Goal: Task Accomplishment & Management: Use online tool/utility

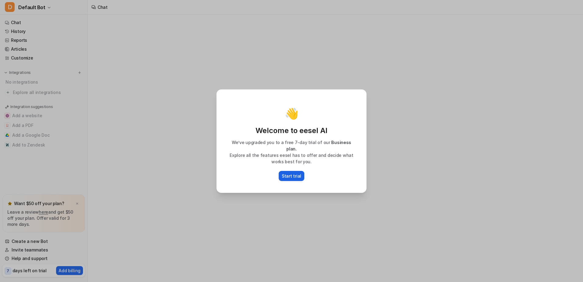
drag, startPoint x: 0, startPoint y: 0, endPoint x: 294, endPoint y: 174, distance: 341.4
click at [294, 174] on p "Start trial" at bounding box center [292, 176] width 20 height 6
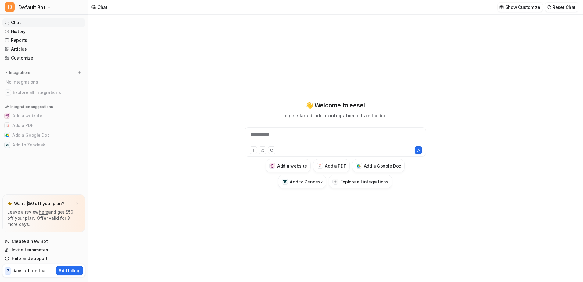
type textarea "**********"
click at [23, 81] on div "No integrations" at bounding box center [44, 82] width 81 height 10
click at [76, 73] on div "Integrations" at bounding box center [44, 73] width 78 height 6
click at [80, 72] on img at bounding box center [79, 72] width 4 height 4
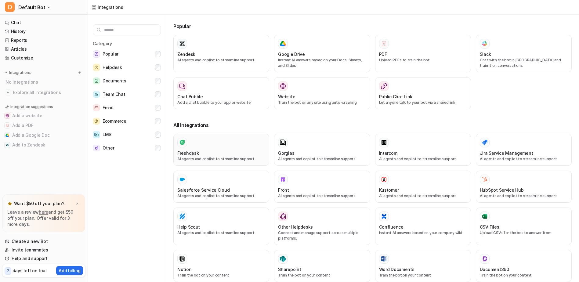
click at [216, 146] on div at bounding box center [221, 143] width 88 height 10
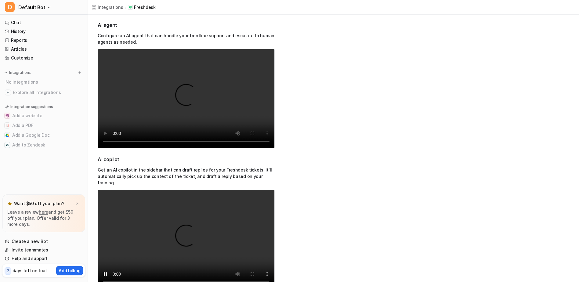
scroll to position [178, 0]
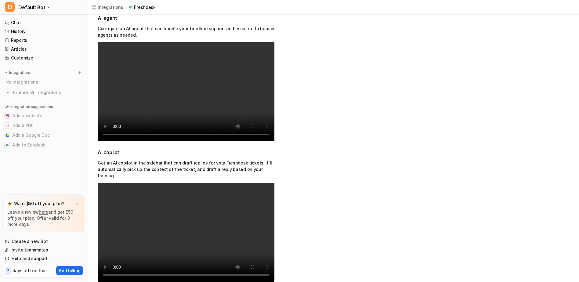
click at [310, 180] on div "Resources Support Help Center" at bounding box center [304, 112] width 31 height 311
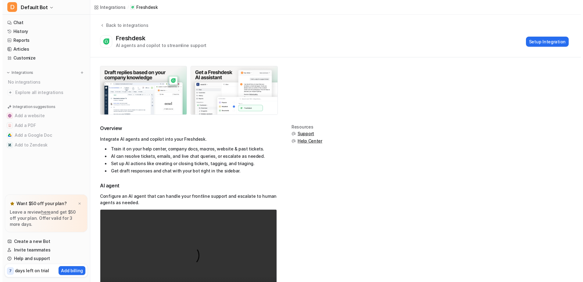
scroll to position [0, 0]
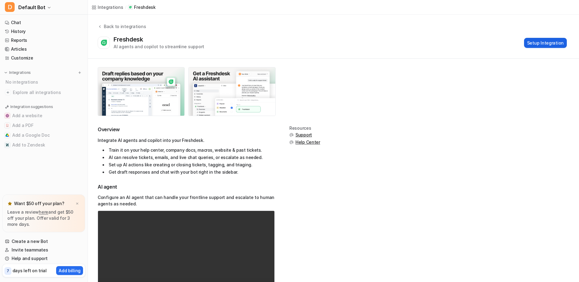
click at [539, 44] on button "Setup Integration" at bounding box center [545, 43] width 43 height 10
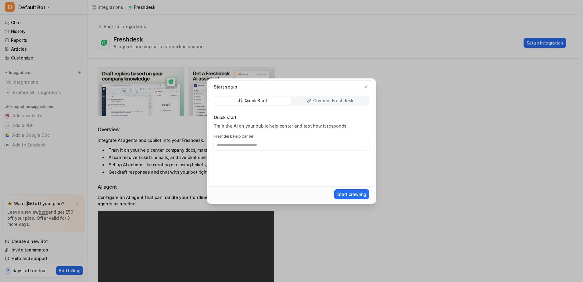
click at [324, 99] on p "Connect Freshdesk" at bounding box center [333, 101] width 40 height 6
click at [255, 97] on div "Quick Start" at bounding box center [252, 100] width 77 height 9
click at [246, 147] on input "text" at bounding box center [292, 145] width 156 height 10
click at [352, 194] on button "Start crawling" at bounding box center [351, 194] width 35 height 10
click at [368, 86] on icon "button" at bounding box center [366, 87] width 4 height 4
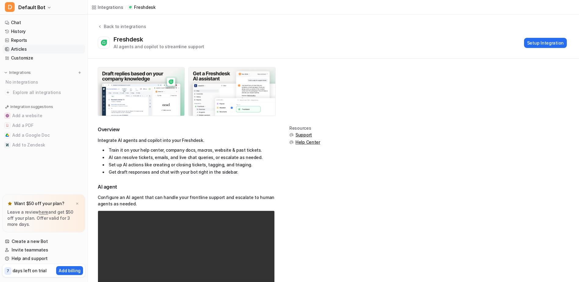
click at [13, 51] on link "Articles" at bounding box center [43, 49] width 83 height 9
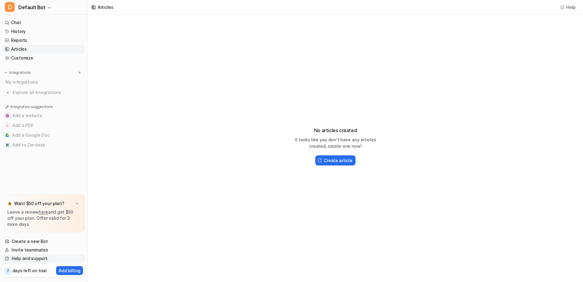
click at [34, 261] on link "Help and support" at bounding box center [43, 258] width 83 height 9
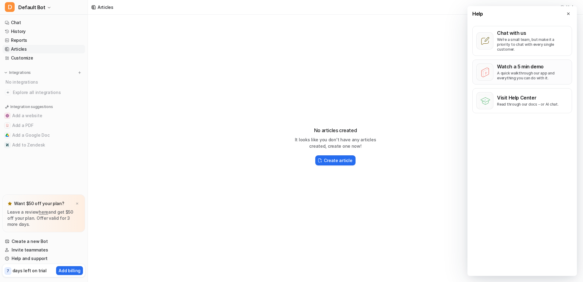
click at [521, 71] on p "A quick walkthrough our app and everything you can do with it." at bounding box center [532, 76] width 71 height 10
